Goal: Navigation & Orientation: Find specific page/section

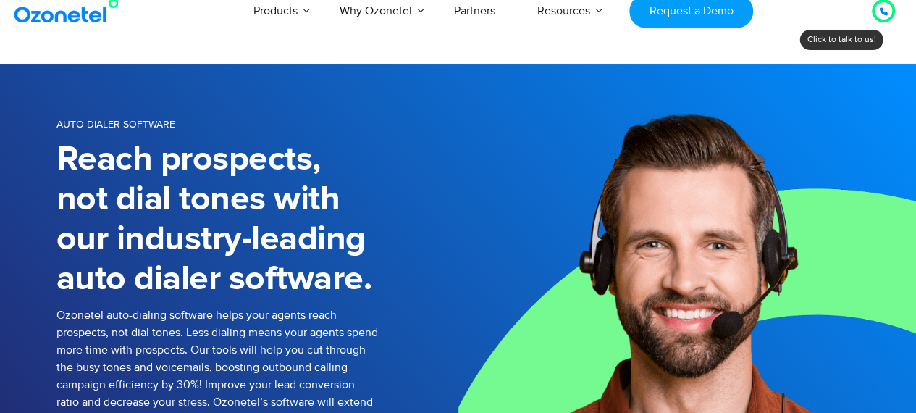
drag, startPoint x: 0, startPoint y: 0, endPoint x: 879, endPoint y: 11, distance: 878.9
click at [879, 11] on icon at bounding box center [883, 11] width 9 height 9
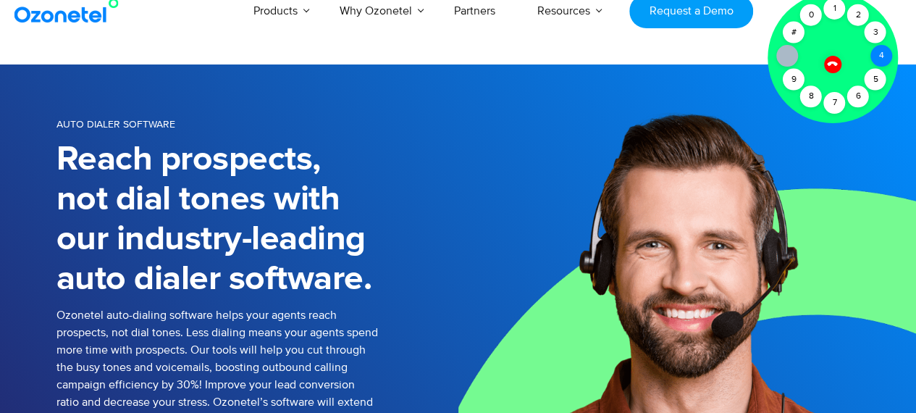
click at [877, 54] on div "4" at bounding box center [881, 56] width 22 height 22
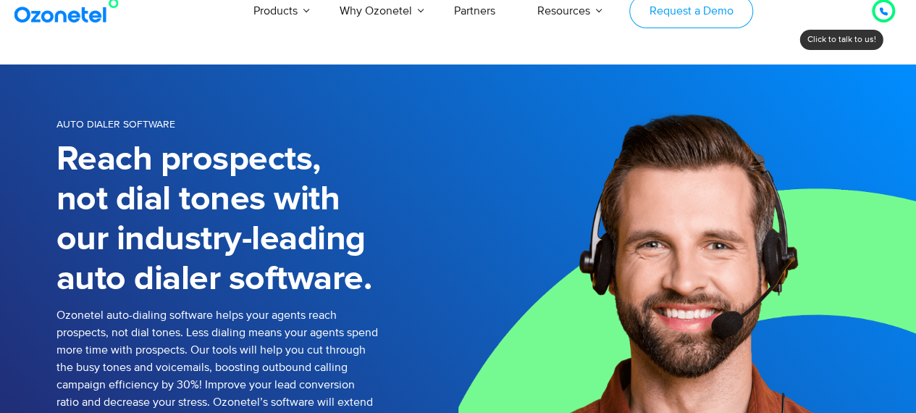
click at [669, 18] on link "Request a Demo" at bounding box center [691, 11] width 124 height 34
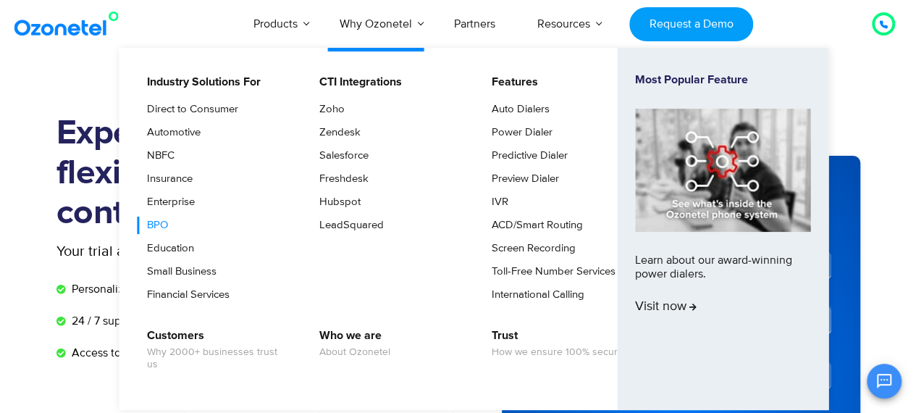
click at [161, 222] on link "BPO" at bounding box center [154, 224] width 33 height 17
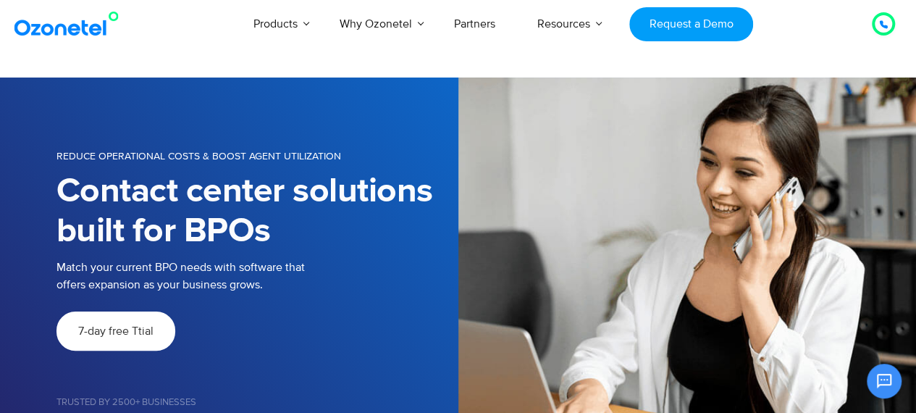
click at [879, 28] on icon at bounding box center [883, 24] width 9 height 9
